Goal: Information Seeking & Learning: Learn about a topic

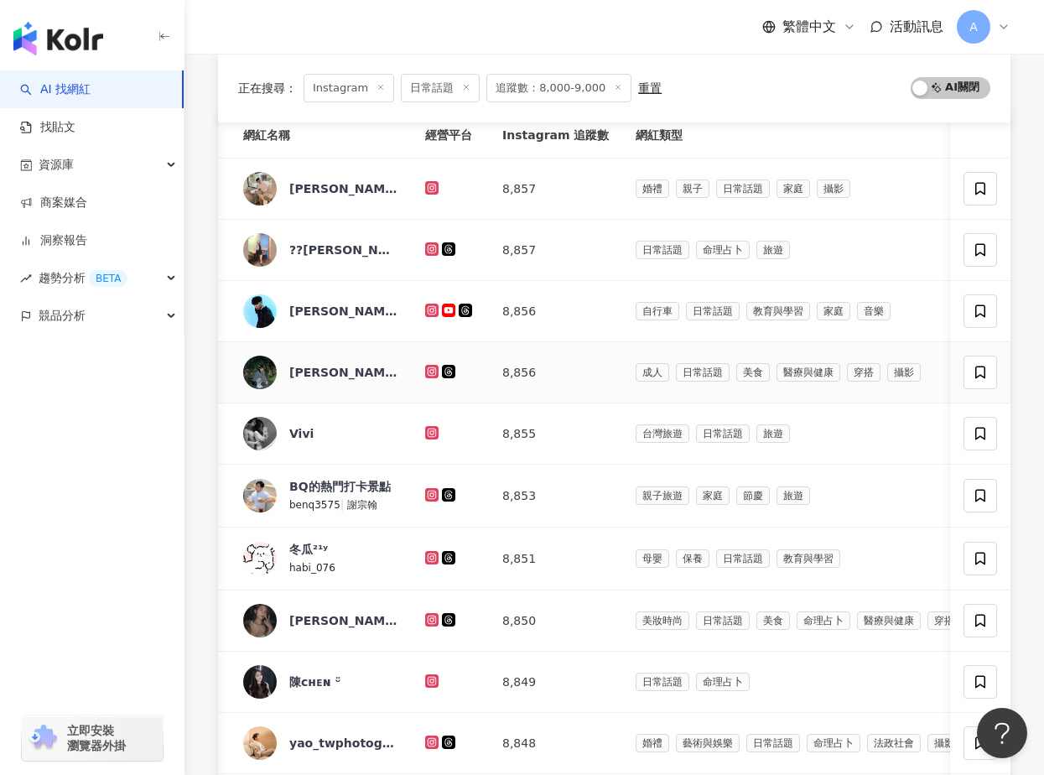
scroll to position [169, 0]
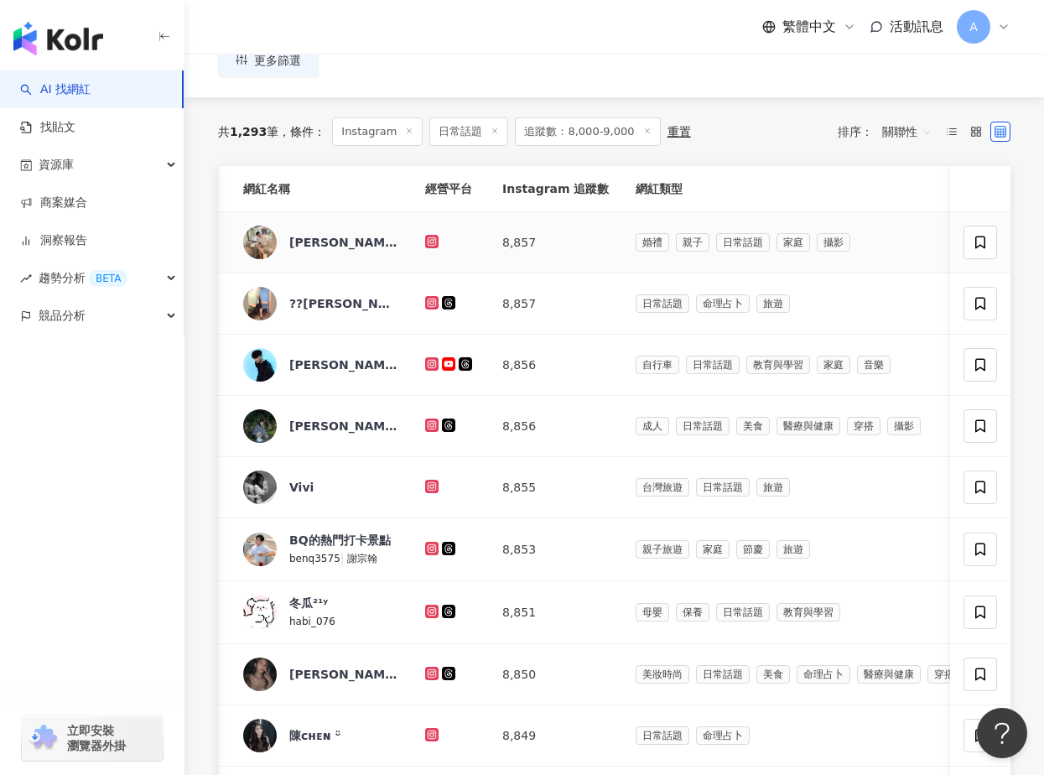
click at [432, 238] on icon at bounding box center [432, 240] width 7 height 7
click at [429, 302] on icon at bounding box center [432, 302] width 7 height 7
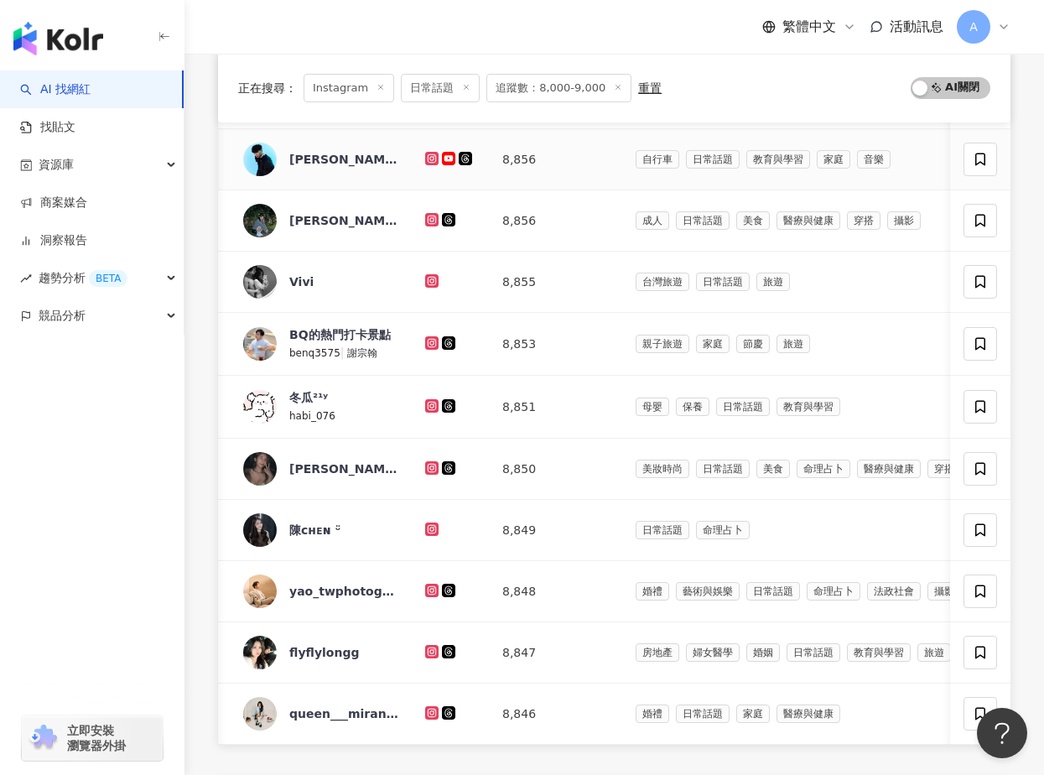
scroll to position [647, 0]
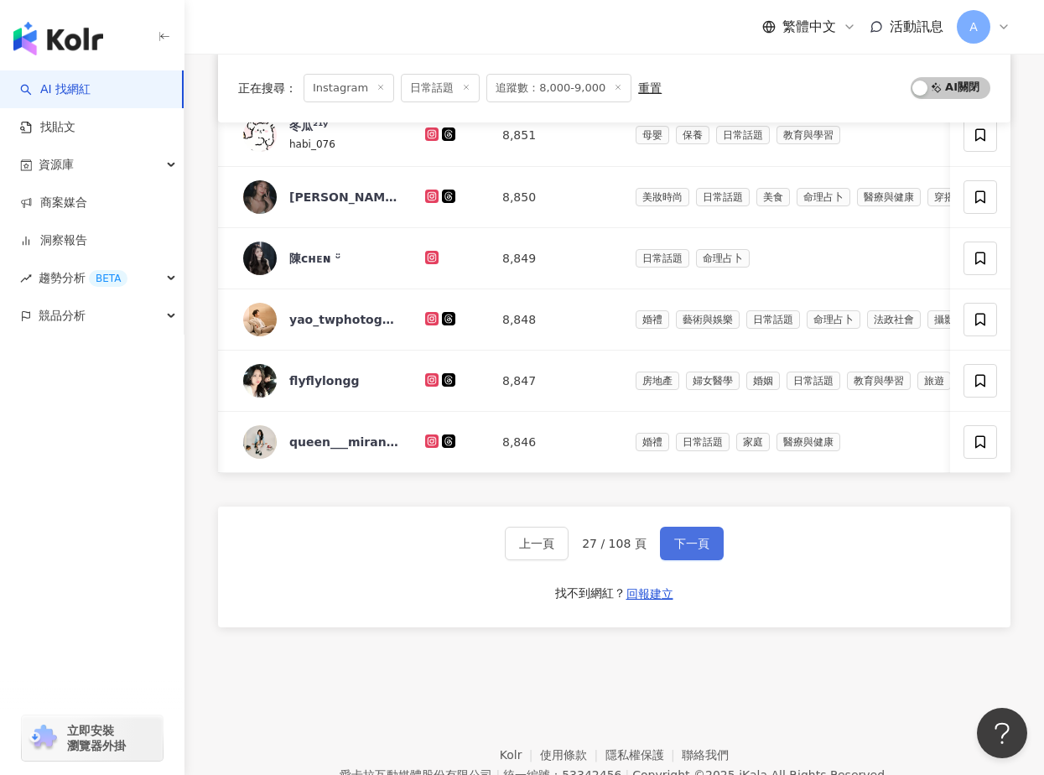
click at [697, 542] on span "下一頁" at bounding box center [691, 543] width 35 height 13
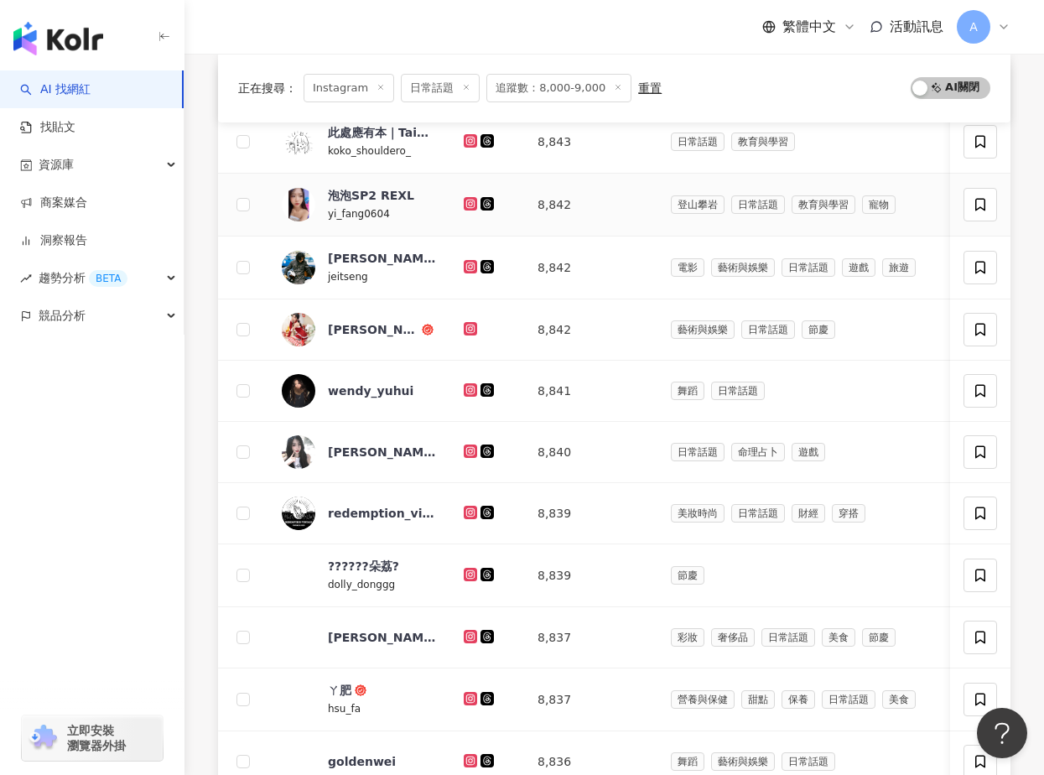
scroll to position [264, 0]
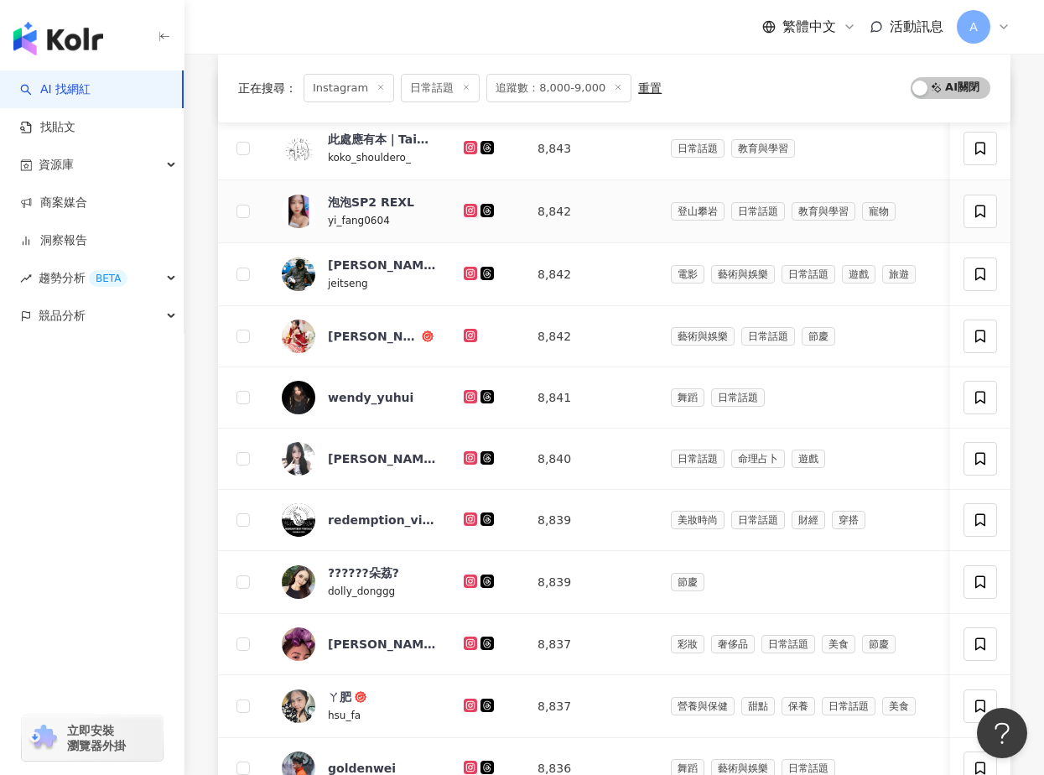
click at [473, 206] on icon at bounding box center [471, 211] width 11 height 10
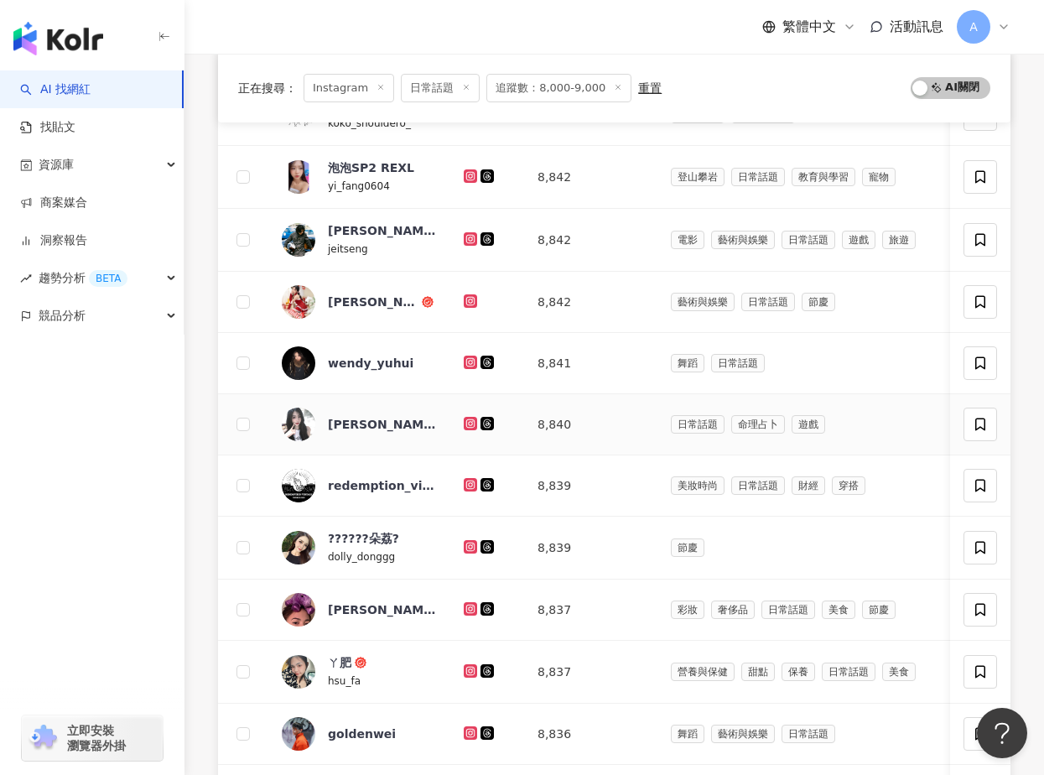
scroll to position [317, 0]
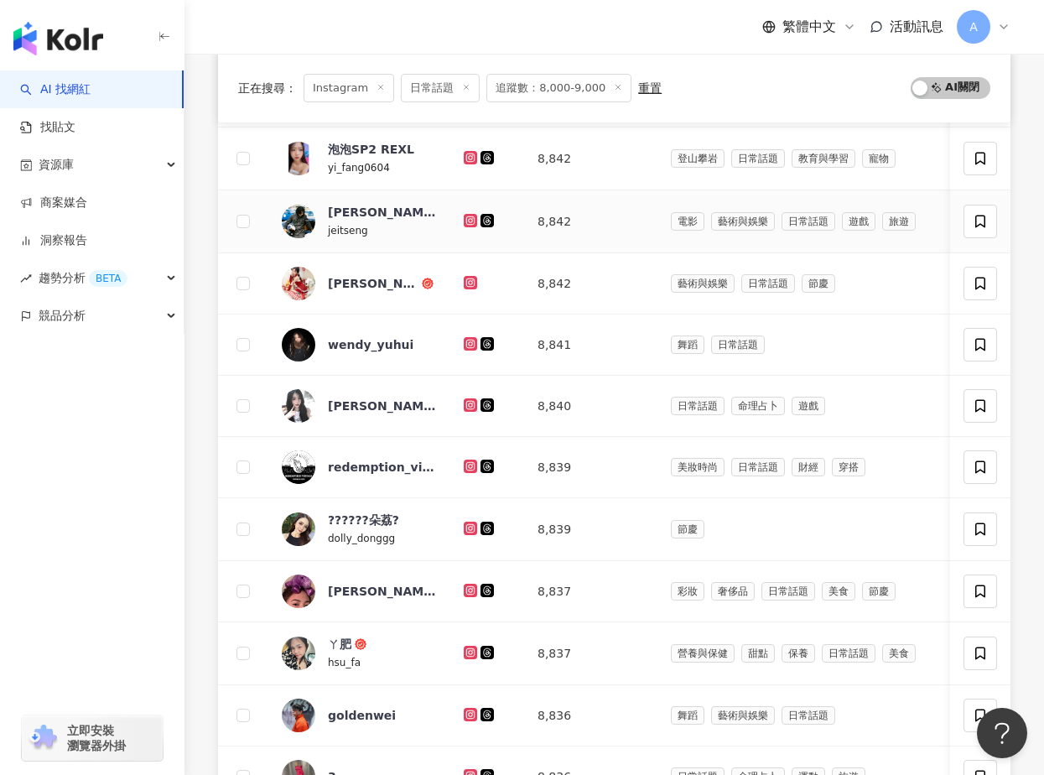
click at [470, 218] on icon at bounding box center [471, 221] width 11 height 10
click at [471, 277] on icon at bounding box center [470, 282] width 13 height 13
click at [471, 342] on icon at bounding box center [470, 343] width 3 height 3
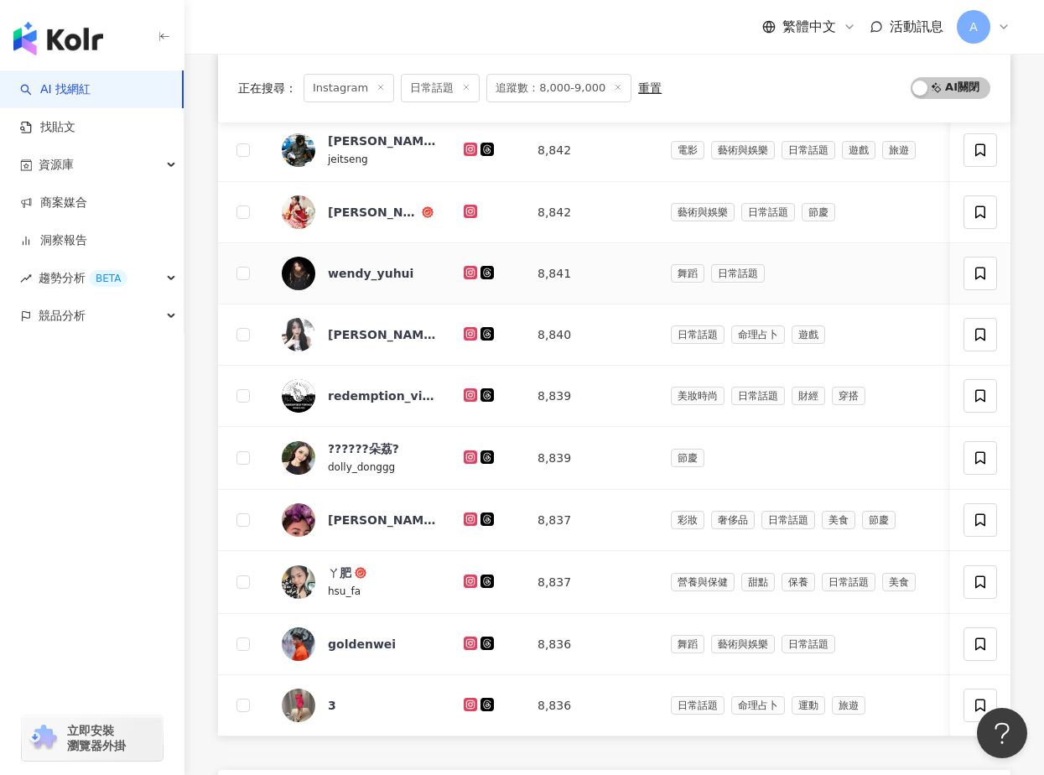
scroll to position [414, 0]
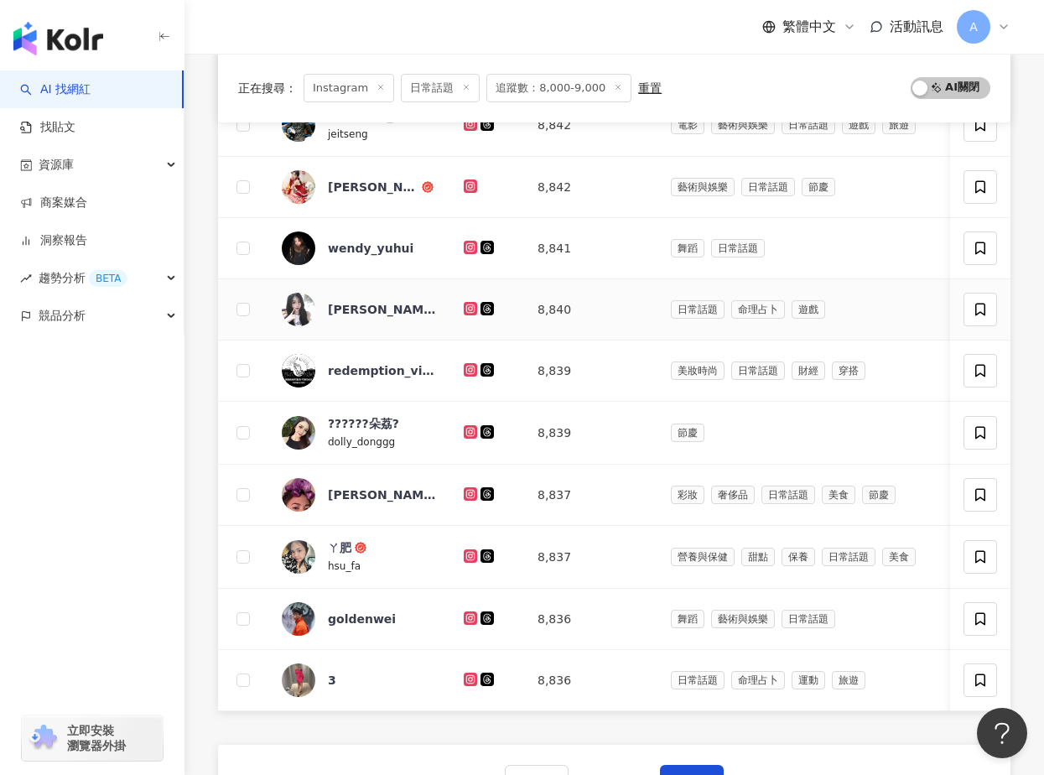
click at [473, 305] on icon at bounding box center [471, 309] width 11 height 10
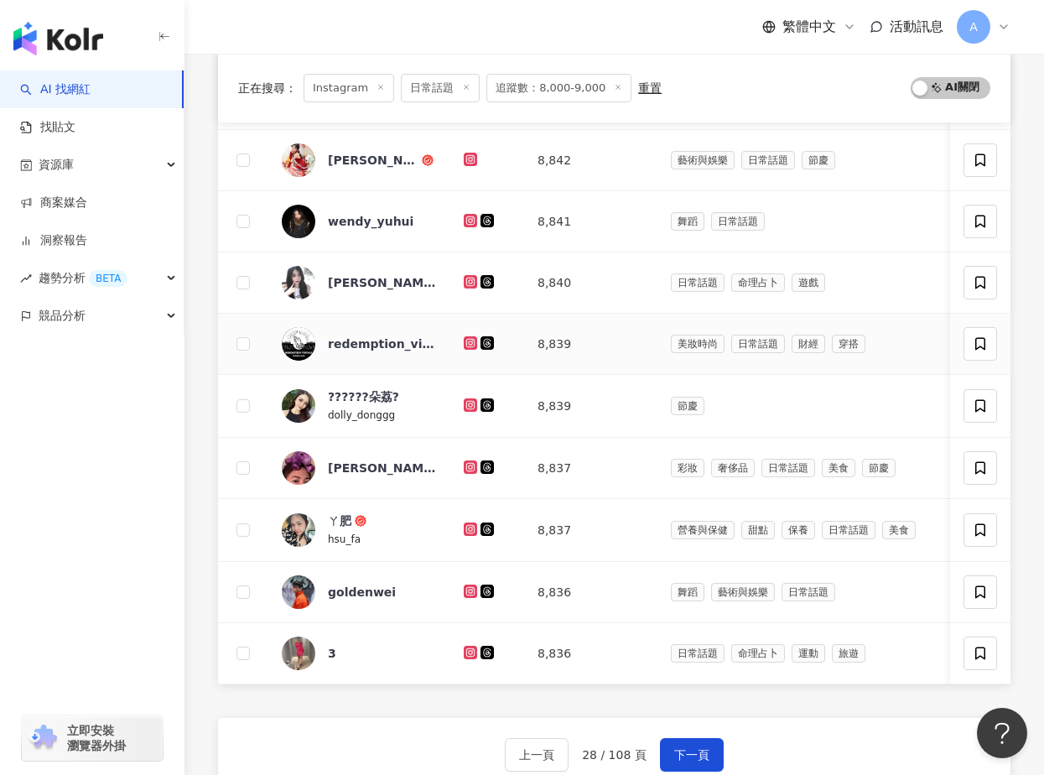
click at [466, 342] on icon at bounding box center [470, 342] width 13 height 13
click at [470, 399] on icon at bounding box center [470, 404] width 13 height 13
click at [472, 462] on icon at bounding box center [471, 467] width 11 height 10
click at [472, 521] on div at bounding box center [487, 530] width 47 height 18
click at [471, 529] on icon at bounding box center [470, 529] width 3 height 3
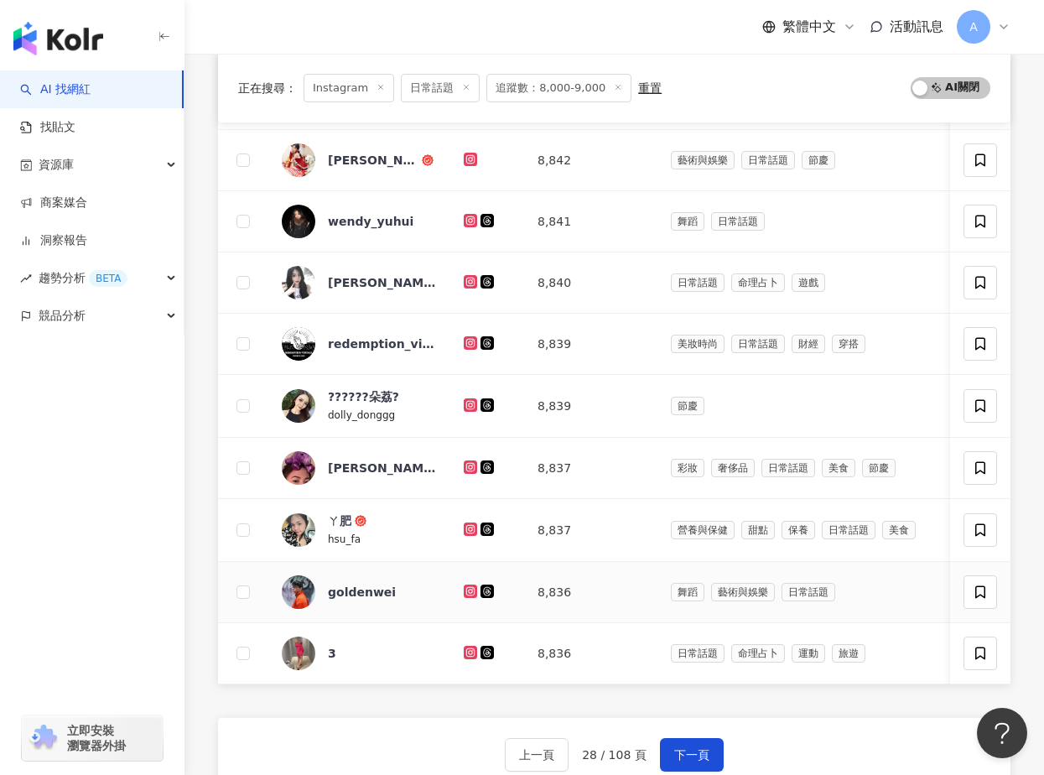
click at [470, 591] on icon at bounding box center [470, 591] width 3 height 3
click at [471, 644] on div at bounding box center [487, 653] width 47 height 18
click at [471, 648] on icon at bounding box center [471, 653] width 11 height 10
click at [705, 759] on span "下一頁" at bounding box center [691, 754] width 35 height 13
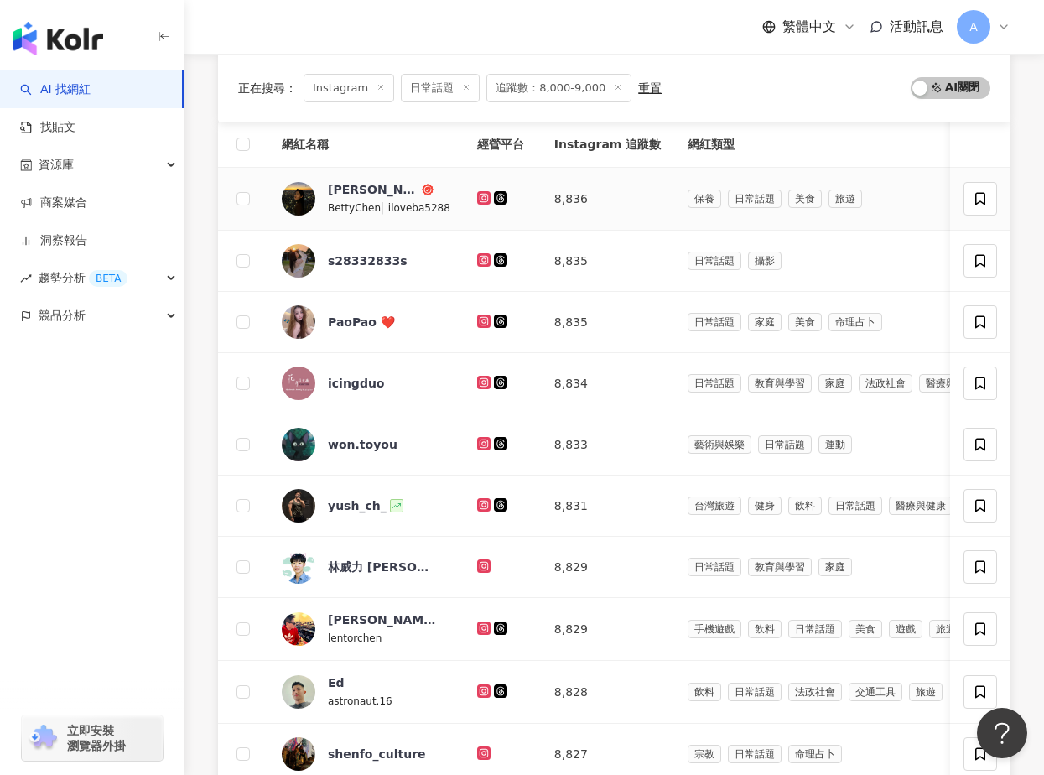
scroll to position [217, 0]
